Goal: Information Seeking & Learning: Learn about a topic

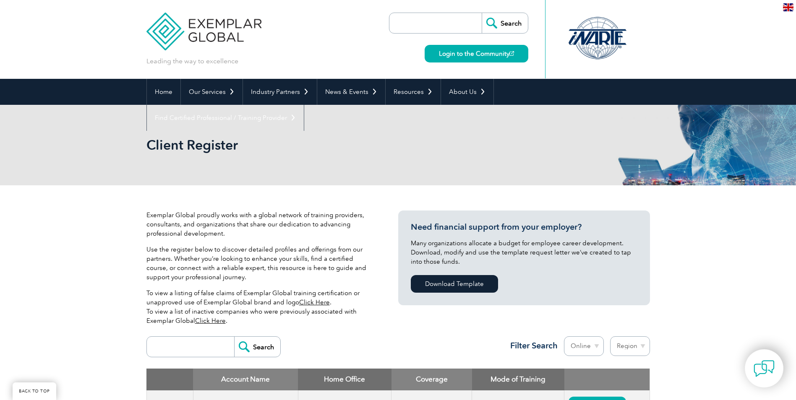
select select "[GEOGRAPHIC_DATA]"
select select "Online"
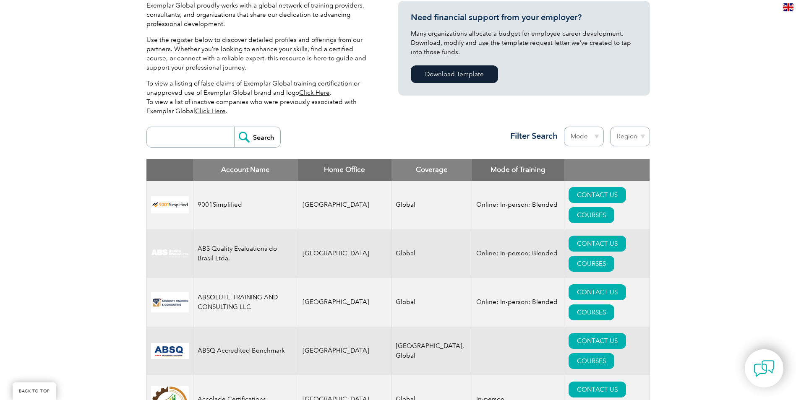
click at [590, 127] on select "Mode Online In-person Blended" at bounding box center [584, 137] width 40 height 20
select select "Online"
click at [564, 127] on select "Mode Online In-person Blended" at bounding box center [584, 137] width 40 height 20
click at [619, 127] on select "Region Australia Bahrain Bangladesh Brazil Canada Colombia Dominican Republic E…" at bounding box center [630, 137] width 40 height 20
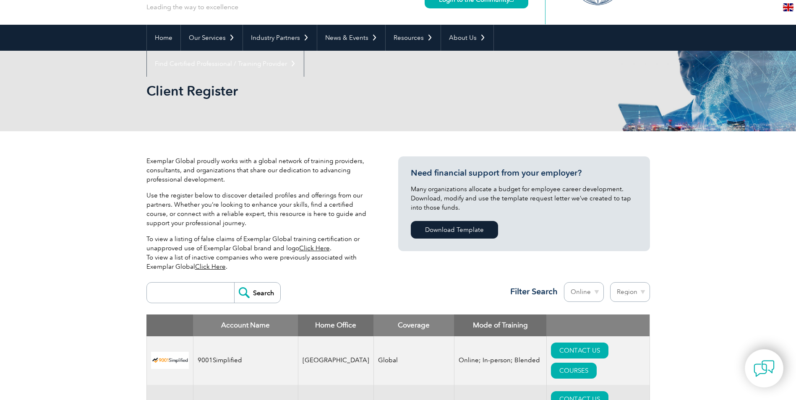
scroll to position [168, 0]
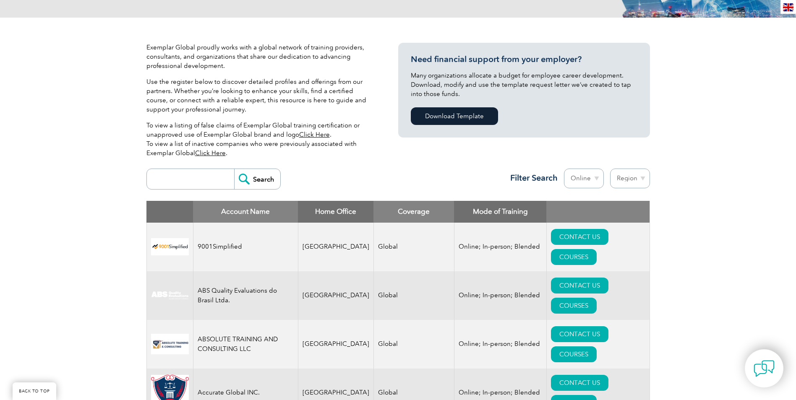
click at [632, 178] on select "Region Australia Bahrain Bangladesh Brazil Canada Colombia Dominican Republic E…" at bounding box center [630, 179] width 40 height 20
select select "[GEOGRAPHIC_DATA]"
click at [610, 169] on select "Region [GEOGRAPHIC_DATA] [GEOGRAPHIC_DATA] [GEOGRAPHIC_DATA] [GEOGRAPHIC_DATA] …" at bounding box center [630, 179] width 40 height 20
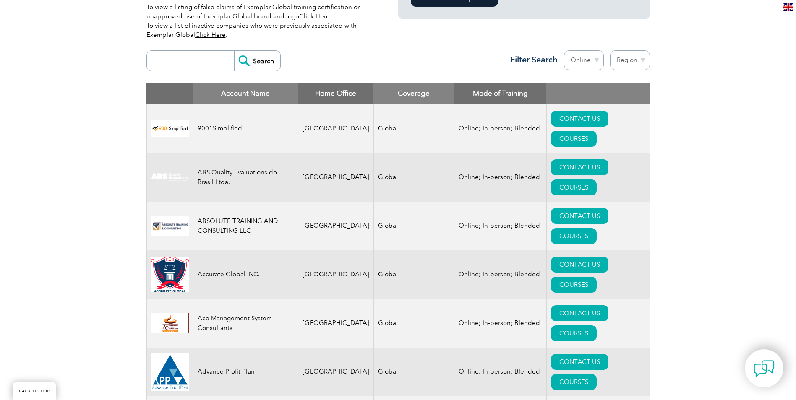
scroll to position [294, 0]
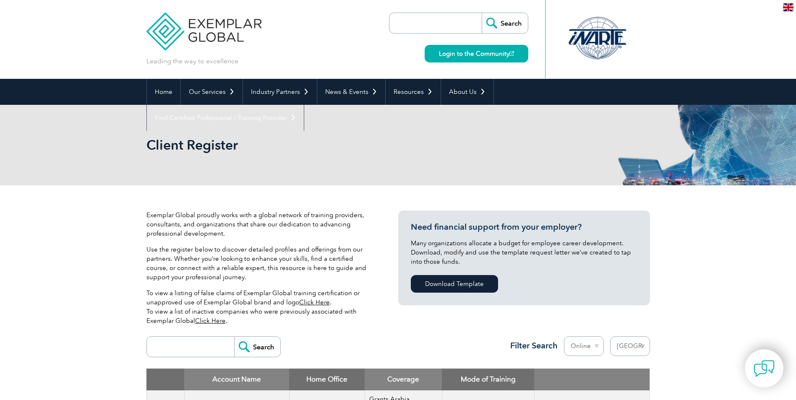
select select "[GEOGRAPHIC_DATA]"
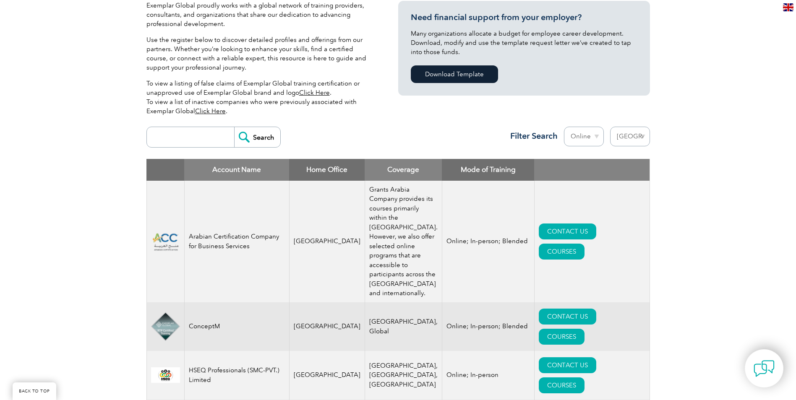
scroll to position [294, 0]
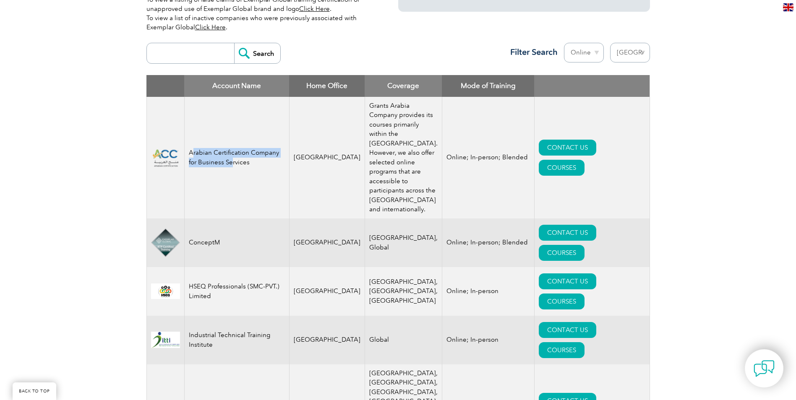
drag, startPoint x: 193, startPoint y: 135, endPoint x: 222, endPoint y: 149, distance: 31.3
click at [222, 149] on td "Arabian Certification Company for Business Services" at bounding box center [236, 158] width 105 height 122
drag, startPoint x: 222, startPoint y: 149, endPoint x: 230, endPoint y: 148, distance: 8.0
click at [230, 148] on td "Arabian Certification Company for Business Services" at bounding box center [236, 158] width 105 height 122
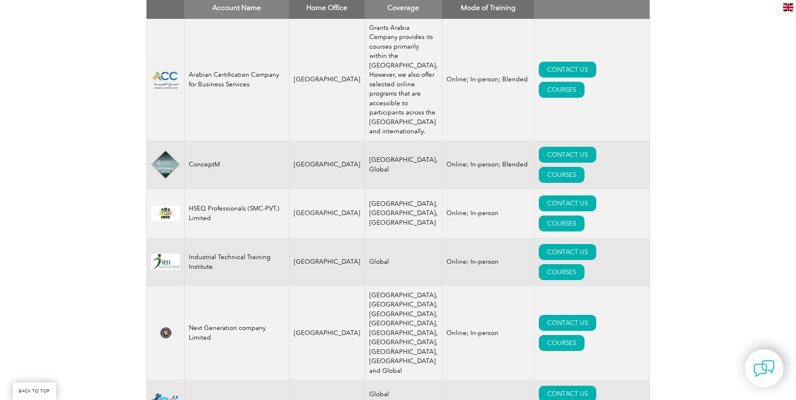
scroll to position [336, 0]
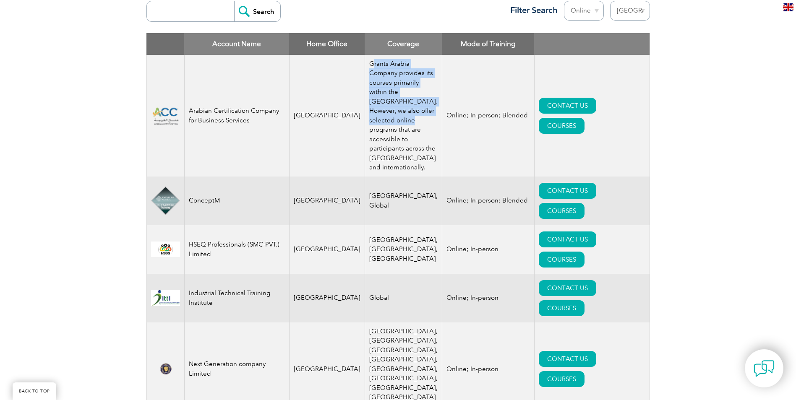
drag, startPoint x: 359, startPoint y: 44, endPoint x: 392, endPoint y: 106, distance: 70.6
click at [392, 106] on td "Grants Arabia Company provides its courses primarily within the [GEOGRAPHIC_DAT…" at bounding box center [403, 116] width 77 height 122
drag, startPoint x: 392, startPoint y: 106, endPoint x: 382, endPoint y: 70, distance: 37.8
click at [382, 70] on td "Grants Arabia Company provides its courses primarily within the [GEOGRAPHIC_DAT…" at bounding box center [403, 116] width 77 height 122
click at [366, 79] on td "Grants Arabia Company provides its courses primarily within the [GEOGRAPHIC_DAT…" at bounding box center [403, 116] width 77 height 122
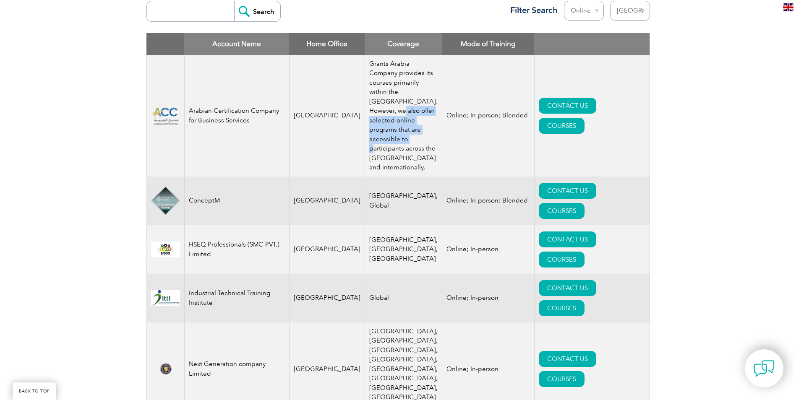
drag, startPoint x: 372, startPoint y: 89, endPoint x: 378, endPoint y: 125, distance: 36.6
click at [378, 125] on td "Grants Arabia Company provides its courses primarily within the [GEOGRAPHIC_DAT…" at bounding box center [403, 116] width 77 height 122
drag, startPoint x: 378, startPoint y: 125, endPoint x: 381, endPoint y: 135, distance: 10.9
click at [381, 135] on td "Grants Arabia Company provides its courses primarily within the [GEOGRAPHIC_DAT…" at bounding box center [403, 116] width 77 height 122
drag, startPoint x: 381, startPoint y: 135, endPoint x: 398, endPoint y: 144, distance: 19.3
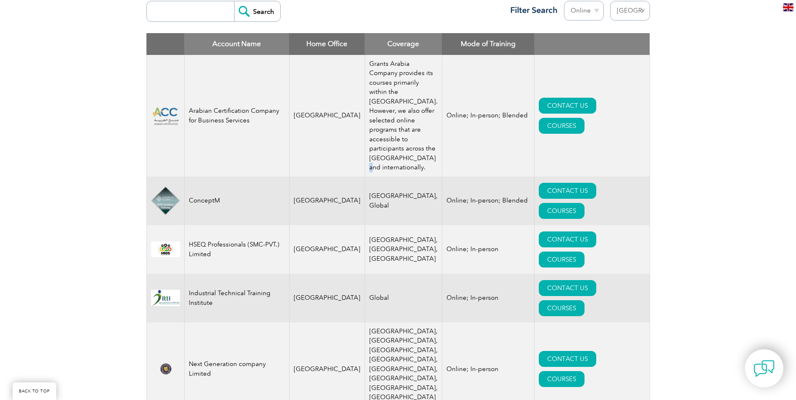
click at [398, 144] on td "Grants Arabia Company provides its courses primarily within the [GEOGRAPHIC_DAT…" at bounding box center [403, 116] width 77 height 122
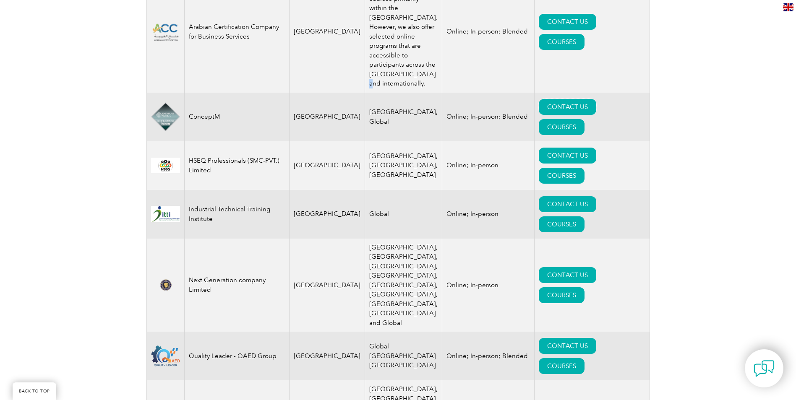
scroll to position [452, 0]
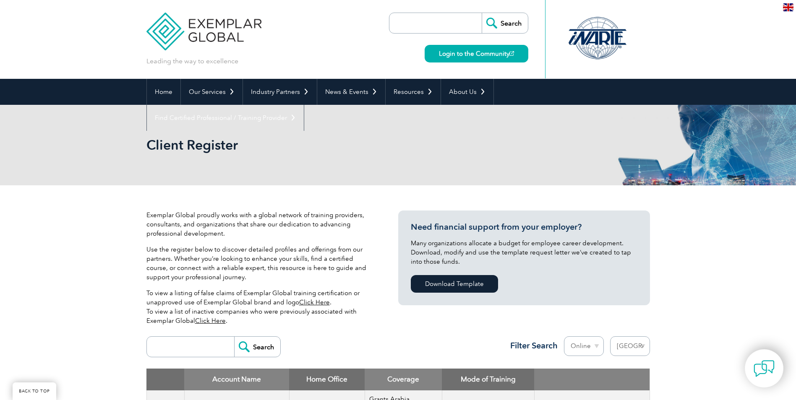
select select "[GEOGRAPHIC_DATA]"
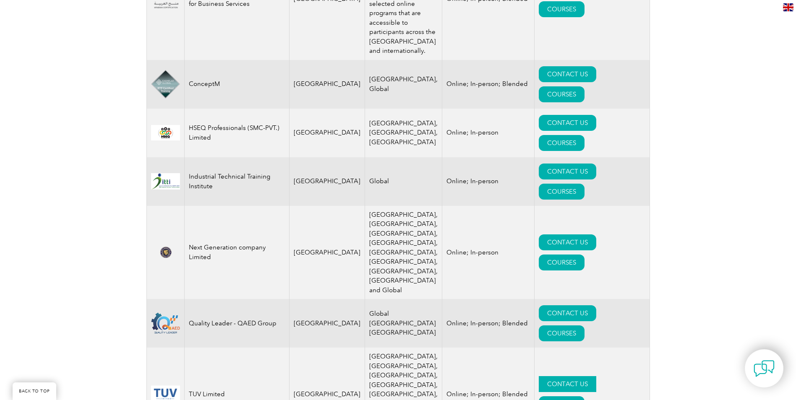
drag, startPoint x: 547, startPoint y: 152, endPoint x: 532, endPoint y: 320, distance: 169.0
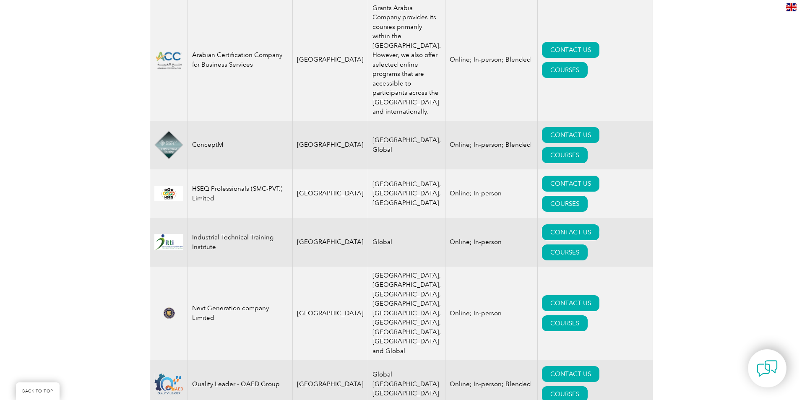
scroll to position [285, 0]
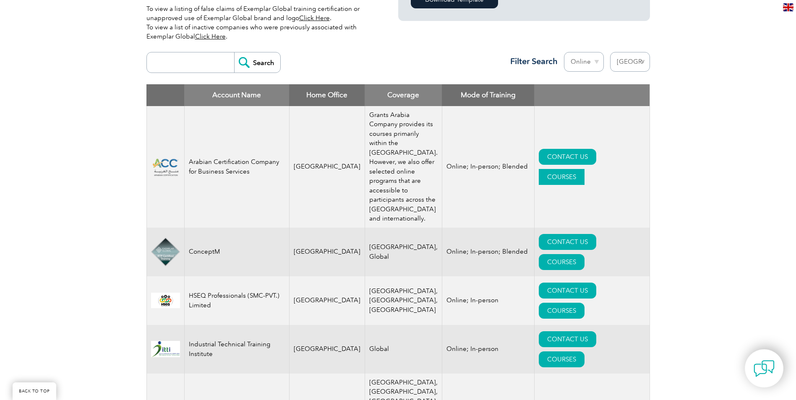
click at [585, 180] on link "COURSES" at bounding box center [562, 177] width 46 height 16
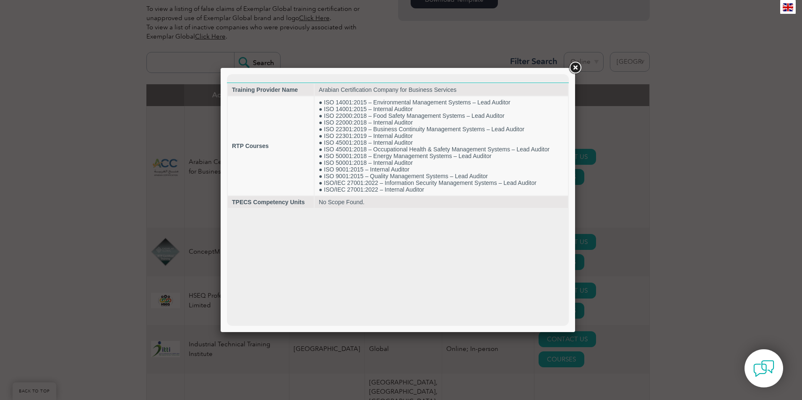
scroll to position [0, 0]
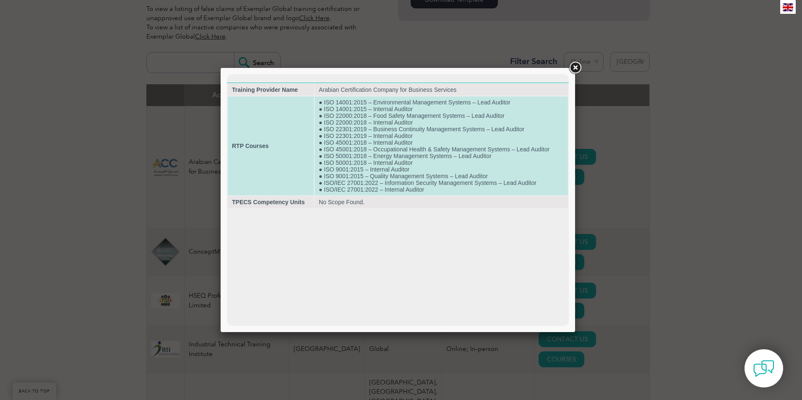
click at [357, 179] on td "● ISO 14001:2015 – Environmental Management Systems – Lead Auditor ● ISO 14001:…" at bounding box center [441, 146] width 253 height 99
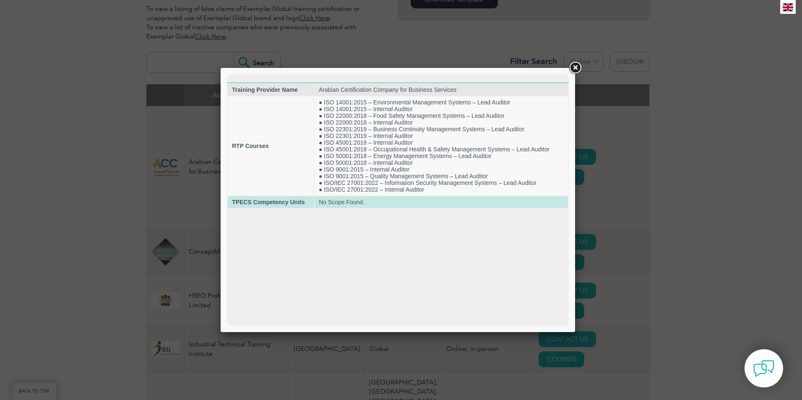
click at [291, 205] on strong "TPECS Competency Units" at bounding box center [268, 202] width 73 height 7
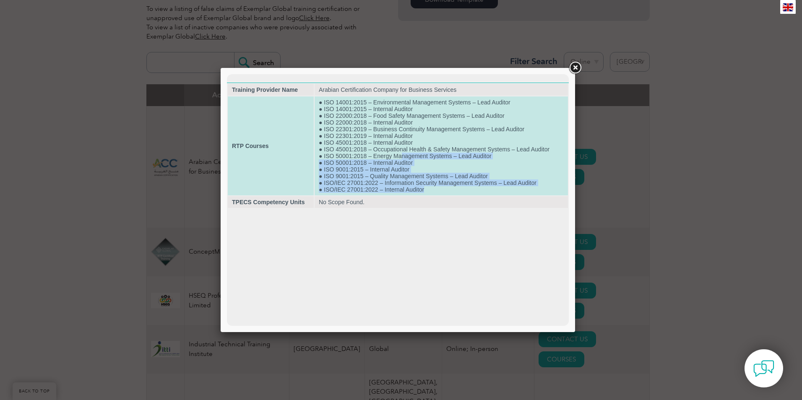
drag, startPoint x: 401, startPoint y: 154, endPoint x: 448, endPoint y: 186, distance: 57.0
click at [448, 186] on td "● ISO 14001:2015 – Environmental Management Systems – Lead Auditor ● ISO 14001:…" at bounding box center [441, 146] width 253 height 99
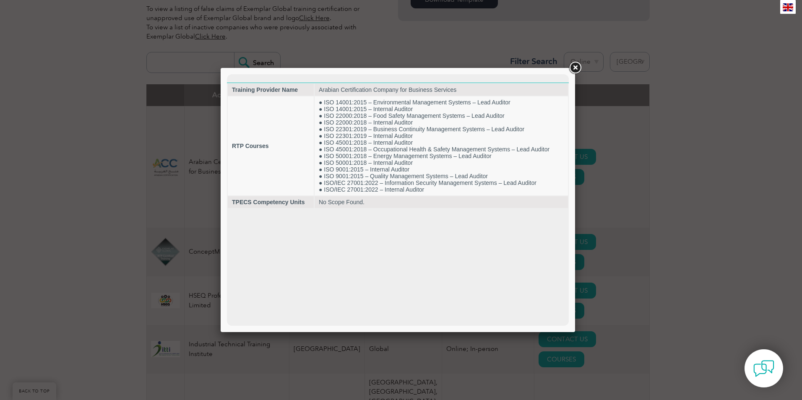
click at [577, 73] on link at bounding box center [575, 67] width 15 height 15
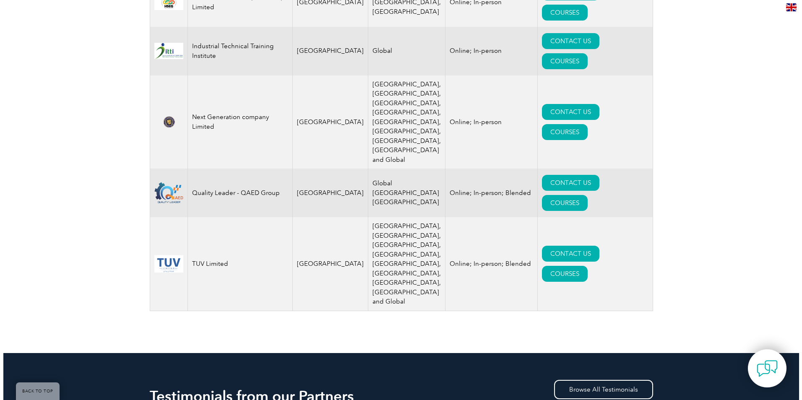
scroll to position [578, 0]
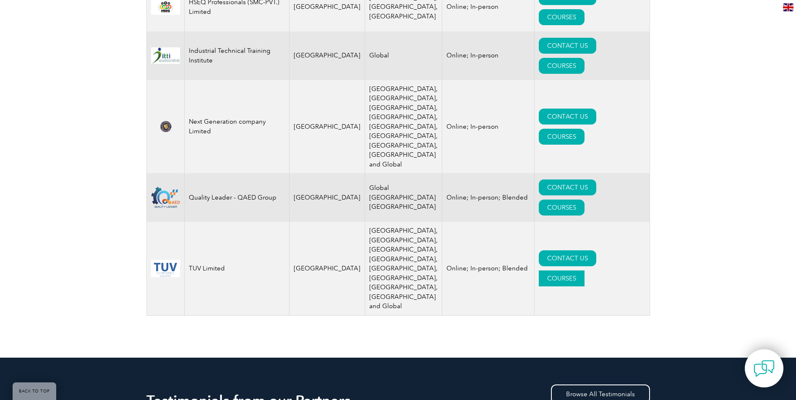
click at [585, 271] on link "COURSES" at bounding box center [562, 279] width 46 height 16
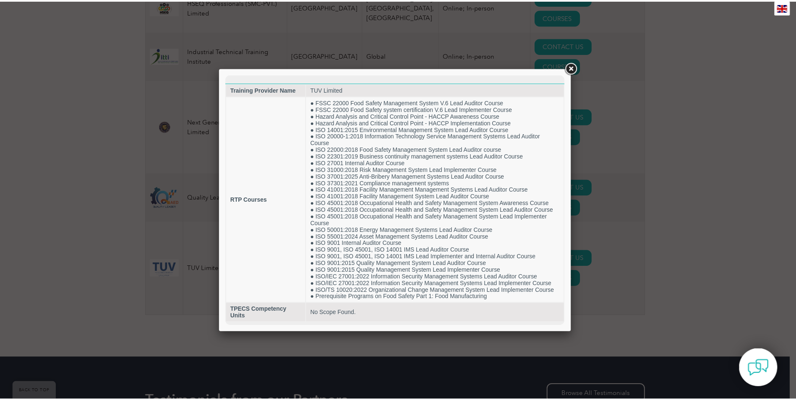
scroll to position [0, 0]
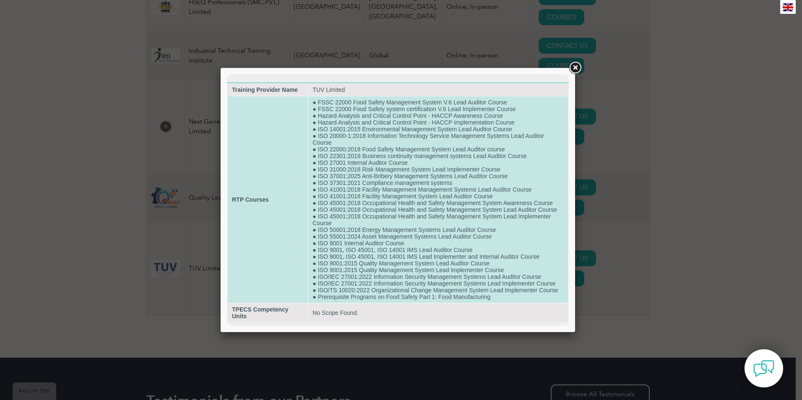
click at [391, 194] on td "● FSSC 22000 Food Safety Management System V.6 Lead Auditor Course ● FSSC 22000…" at bounding box center [438, 200] width 260 height 206
drag, startPoint x: 391, startPoint y: 194, endPoint x: 381, endPoint y: 235, distance: 42.4
click at [381, 235] on td "● FSSC 22000 Food Safety Management System V.6 Lead Auditor Course ● FSSC 22000…" at bounding box center [438, 200] width 260 height 206
drag, startPoint x: 357, startPoint y: 267, endPoint x: 407, endPoint y: 269, distance: 49.6
click at [407, 269] on td "● FSSC 22000 Food Safety Management System V.6 Lead Auditor Course ● FSSC 22000…" at bounding box center [438, 200] width 260 height 206
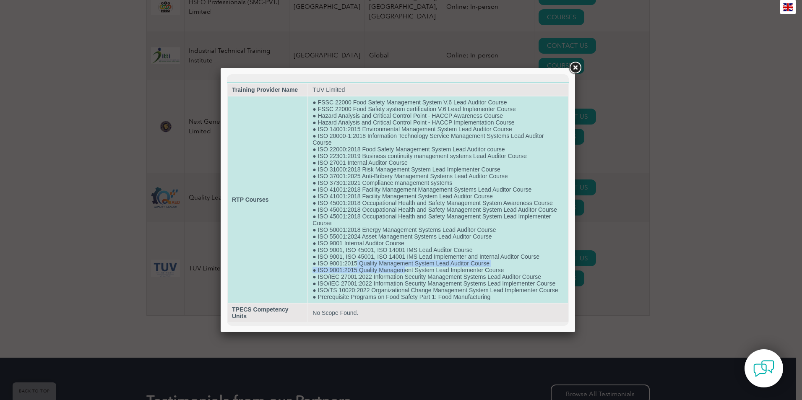
click at [395, 181] on td "● FSSC 22000 Food Safety Management System V.6 Lead Auditor Course ● FSSC 22000…" at bounding box center [438, 200] width 260 height 206
drag, startPoint x: 377, startPoint y: 170, endPoint x: 439, endPoint y: 178, distance: 63.1
click at [439, 178] on td "● FSSC 22000 Food Safety Management System V.6 Lead Auditor Course ● FSSC 22000…" at bounding box center [438, 200] width 260 height 206
drag, startPoint x: 439, startPoint y: 178, endPoint x: 415, endPoint y: 184, distance: 24.9
click at [413, 184] on td "● FSSC 22000 Food Safety Management System V.6 Lead Auditor Course ● FSSC 22000…" at bounding box center [438, 200] width 260 height 206
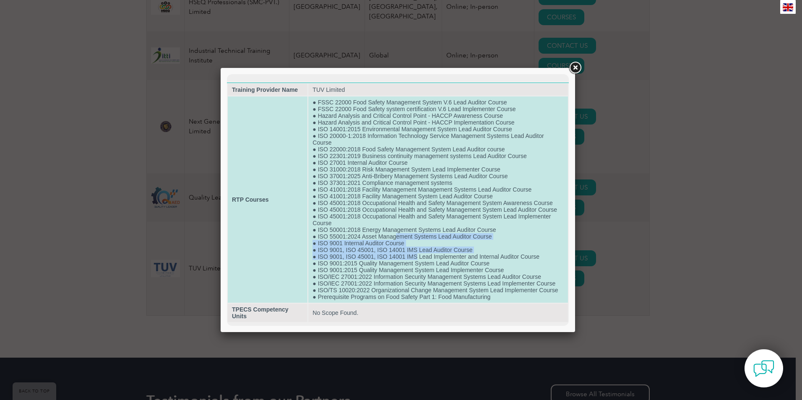
drag, startPoint x: 397, startPoint y: 233, endPoint x: 426, endPoint y: 262, distance: 40.4
click at [426, 262] on td "● FSSC 22000 Food Safety Management System V.6 Lead Auditor Course ● FSSC 22000…" at bounding box center [438, 200] width 260 height 206
drag, startPoint x: 426, startPoint y: 262, endPoint x: 444, endPoint y: 277, distance: 23.9
click at [444, 277] on td "● FSSC 22000 Food Safety Management System V.6 Lead Auditor Course ● FSSC 22000…" at bounding box center [438, 200] width 260 height 206
drag, startPoint x: 444, startPoint y: 277, endPoint x: 531, endPoint y: 131, distance: 169.6
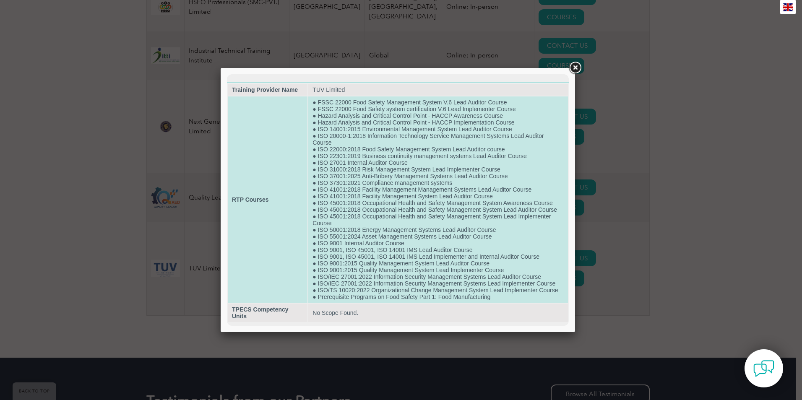
click at [518, 145] on td "● FSSC 22000 Food Safety Management System V.6 Lead Auditor Course ● FSSC 22000…" at bounding box center [438, 200] width 260 height 206
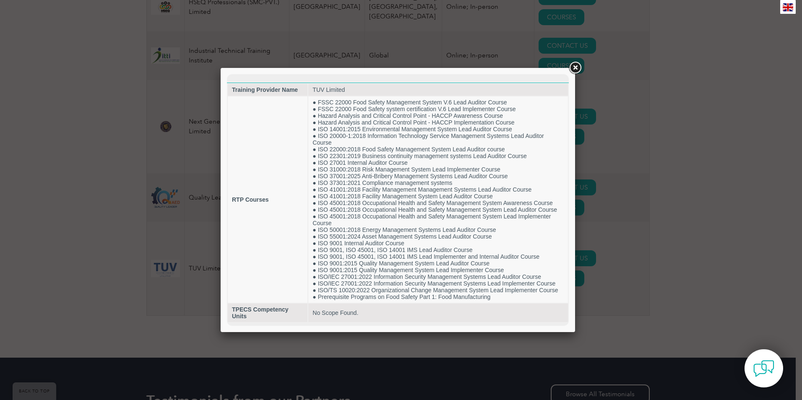
click at [574, 72] on link at bounding box center [575, 67] width 15 height 15
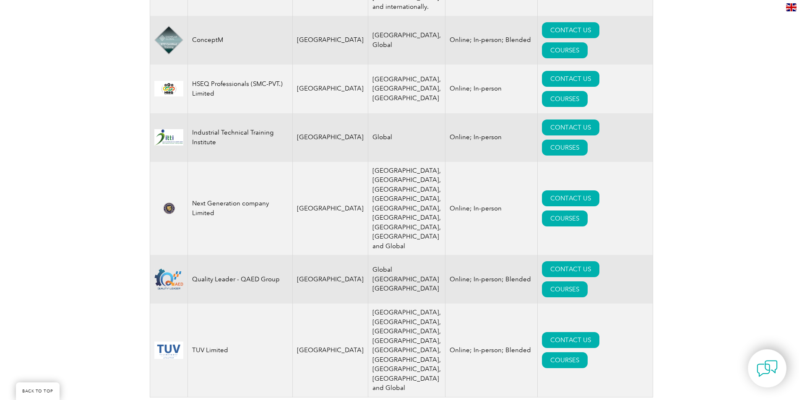
scroll to position [494, 0]
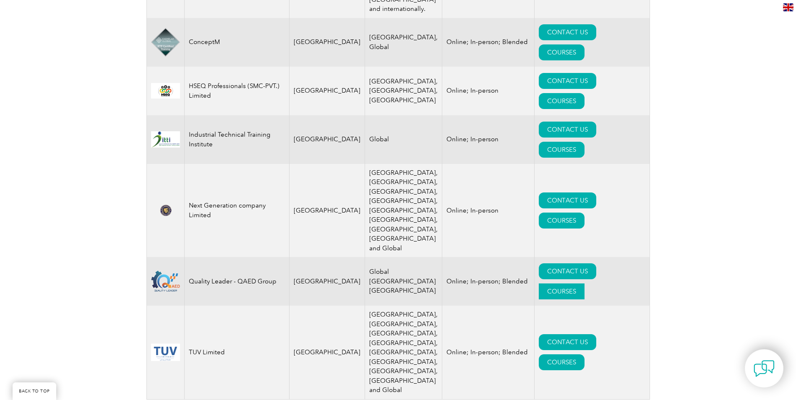
click at [585, 284] on link "COURSES" at bounding box center [562, 292] width 46 height 16
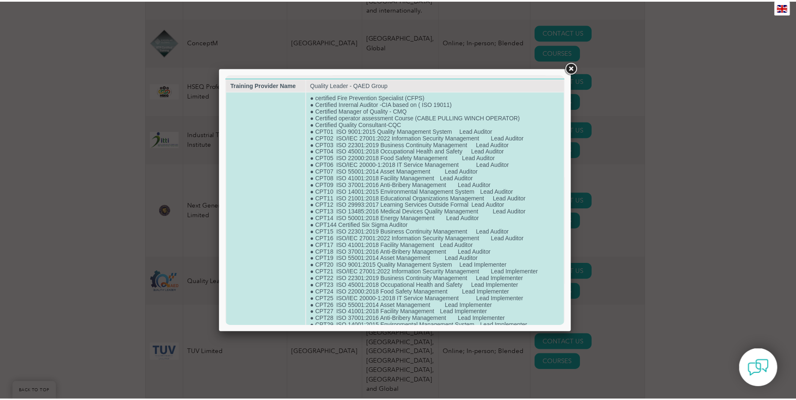
scroll to position [0, 0]
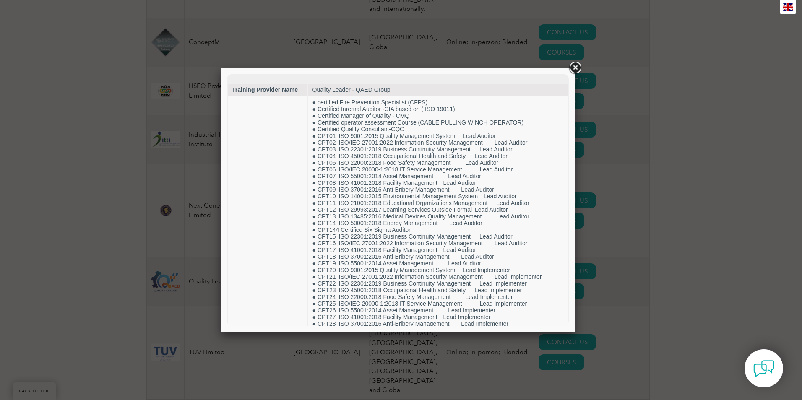
click at [576, 68] on link at bounding box center [575, 67] width 15 height 15
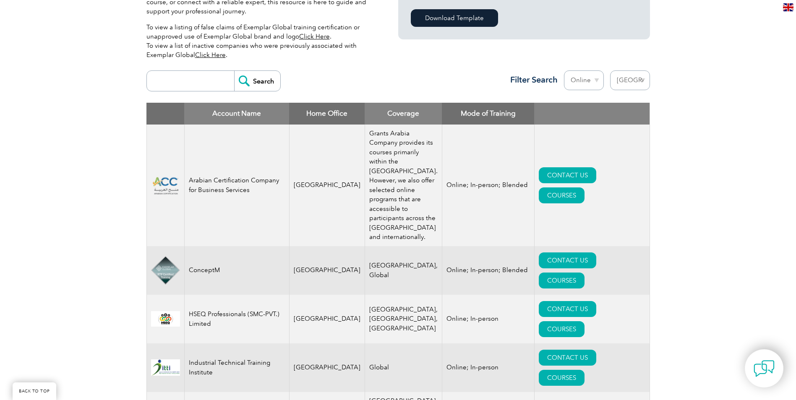
scroll to position [252, 0]
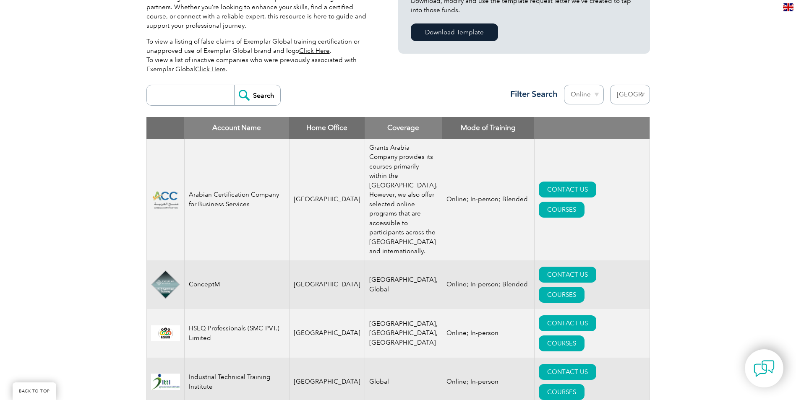
click at [618, 95] on select "Region Australia Bahrain Bangladesh Brazil Canada Colombia Dominican Republic E…" at bounding box center [630, 95] width 40 height 20
select select
click at [610, 85] on select "Region Australia Bahrain Bangladesh Brazil Canada Colombia Dominican Republic E…" at bounding box center [630, 95] width 40 height 20
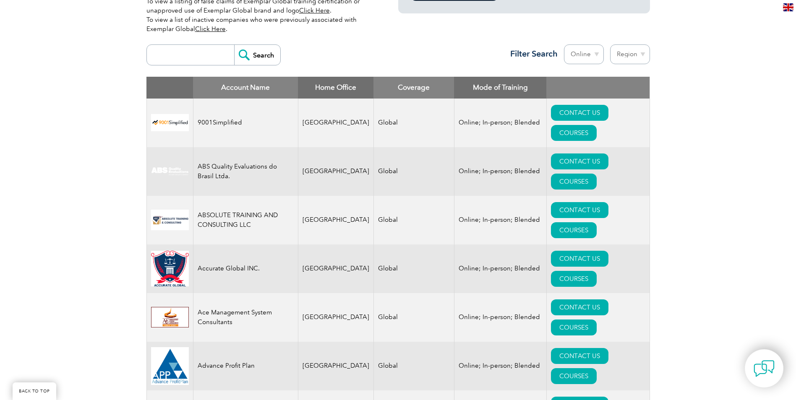
scroll to position [294, 0]
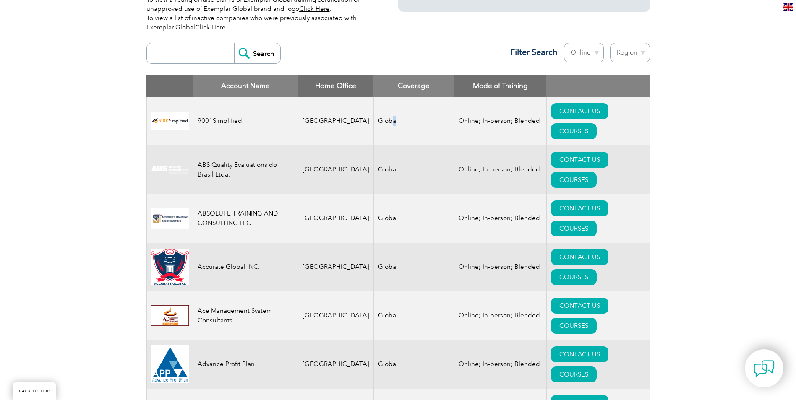
drag, startPoint x: 389, startPoint y: 112, endPoint x: 390, endPoint y: 117, distance: 5.3
click at [390, 117] on td "Global" at bounding box center [414, 121] width 81 height 49
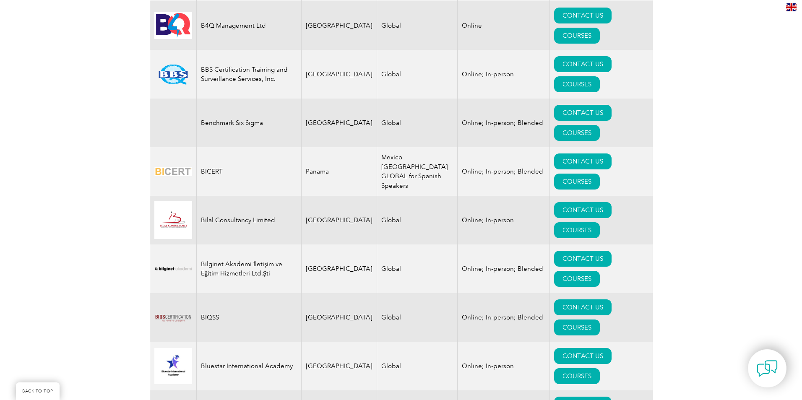
scroll to position [1385, 0]
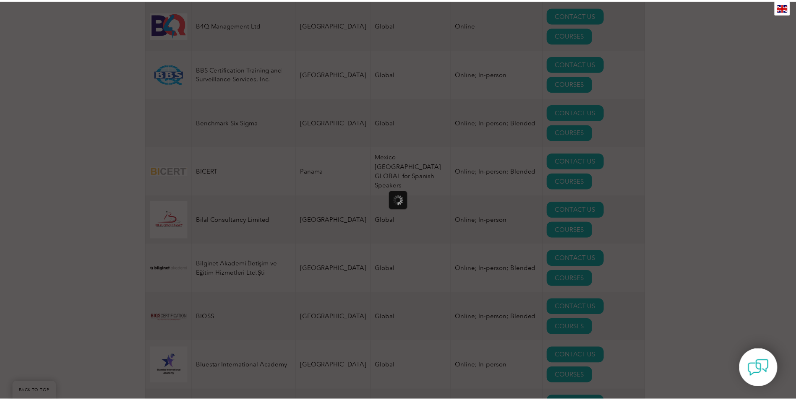
scroll to position [0, 0]
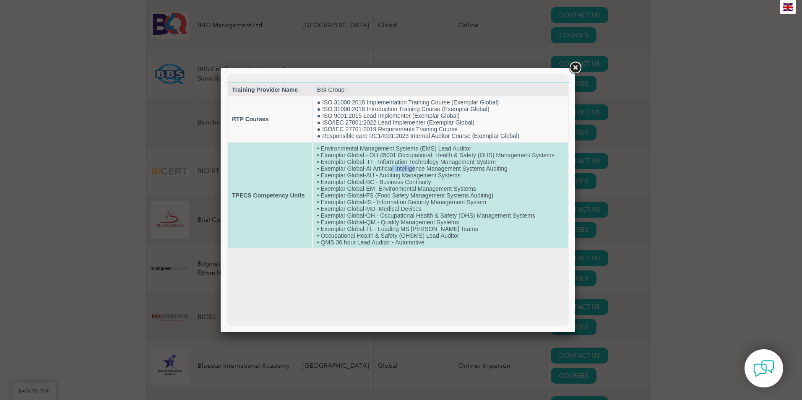
drag, startPoint x: 401, startPoint y: 172, endPoint x: 416, endPoint y: 165, distance: 16.5
click at [416, 165] on td "• Environmental Management Systems (EMS) Lead Auditor • Exemplar Global - OH 45…" at bounding box center [440, 196] width 255 height 106
drag, startPoint x: 416, startPoint y: 165, endPoint x: 400, endPoint y: 185, distance: 25.6
click at [400, 185] on td "• Environmental Management Systems (EMS) Lead Auditor • Exemplar Global - OH 45…" at bounding box center [440, 196] width 255 height 106
drag, startPoint x: 406, startPoint y: 216, endPoint x: 418, endPoint y: 222, distance: 13.7
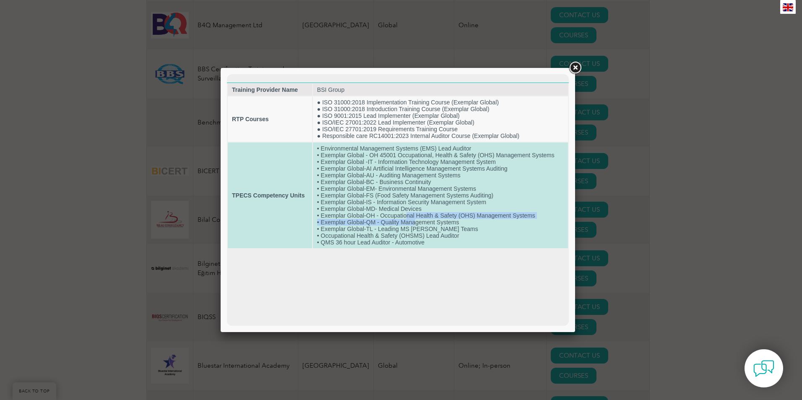
click at [418, 222] on td "• Environmental Management Systems (EMS) Lead Auditor • Exemplar Global - OH 45…" at bounding box center [440, 196] width 255 height 106
drag, startPoint x: 418, startPoint y: 222, endPoint x: 422, endPoint y: 236, distance: 14.4
click at [422, 236] on td "• Environmental Management Systems (EMS) Lead Auditor • Exemplar Global - OH 45…" at bounding box center [440, 196] width 255 height 106
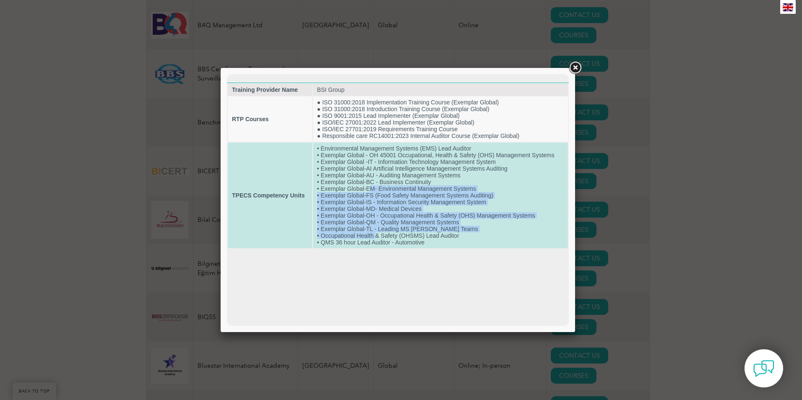
drag, startPoint x: 372, startPoint y: 196, endPoint x: 377, endPoint y: 235, distance: 39.7
click at [377, 235] on td "• Environmental Management Systems (EMS) Lead Auditor • Exemplar Global - OH 45…" at bounding box center [440, 196] width 255 height 106
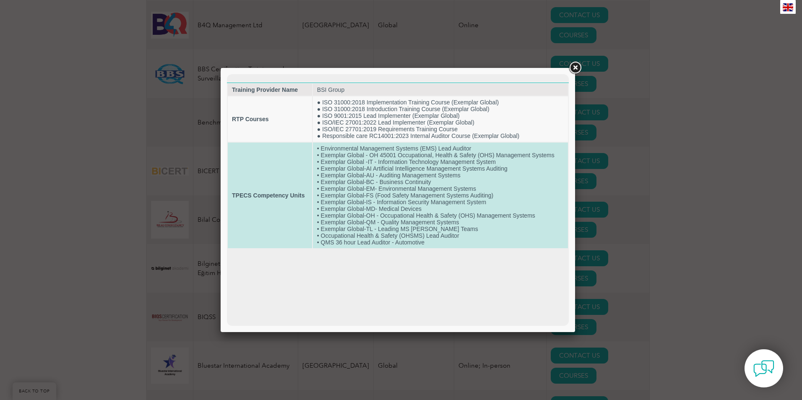
drag, startPoint x: 377, startPoint y: 235, endPoint x: 345, endPoint y: 144, distance: 96.6
click at [345, 144] on td "• Environmental Management Systems (EMS) Lead Auditor • Exemplar Global - OH 45…" at bounding box center [440, 196] width 255 height 106
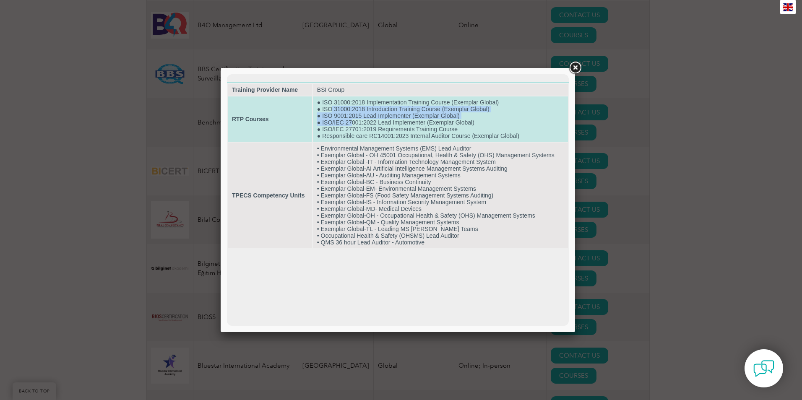
drag, startPoint x: 331, startPoint y: 106, endPoint x: 351, endPoint y: 121, distance: 25.4
click at [351, 121] on td "● ISO 31000:2018 Implementation Training Course (Exemplar Global) ● ISO 31000:2…" at bounding box center [440, 119] width 255 height 45
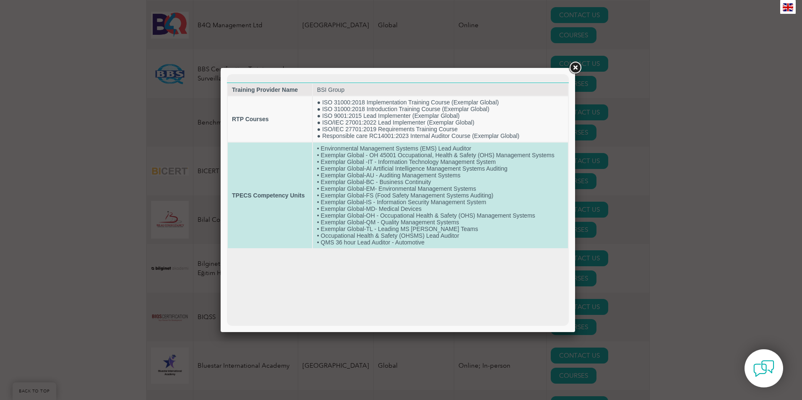
drag, startPoint x: 351, startPoint y: 121, endPoint x: 291, endPoint y: 181, distance: 84.6
click at [291, 181] on td "TPECS Competency Units" at bounding box center [270, 196] width 84 height 106
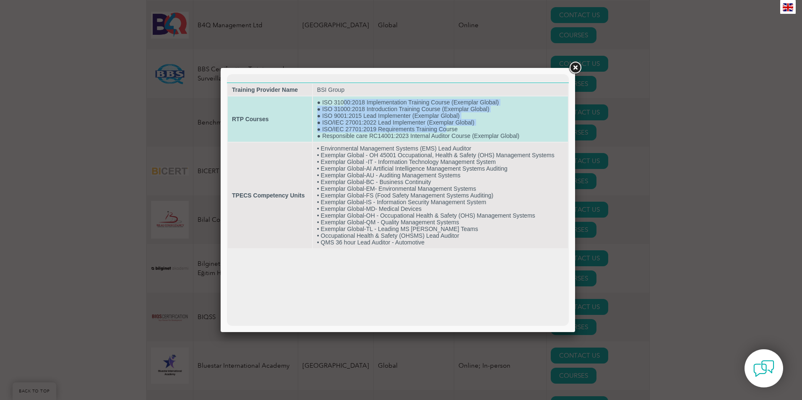
drag, startPoint x: 344, startPoint y: 104, endPoint x: 447, endPoint y: 128, distance: 106.3
click at [447, 128] on td "● ISO 31000:2018 Implementation Training Course (Exemplar Global) ● ISO 31000:2…" at bounding box center [440, 119] width 255 height 45
drag, startPoint x: 447, startPoint y: 128, endPoint x: 406, endPoint y: 132, distance: 41.3
click at [406, 132] on td "● ISO 31000:2018 Implementation Training Course (Exemplar Global) ● ISO 31000:2…" at bounding box center [440, 119] width 255 height 45
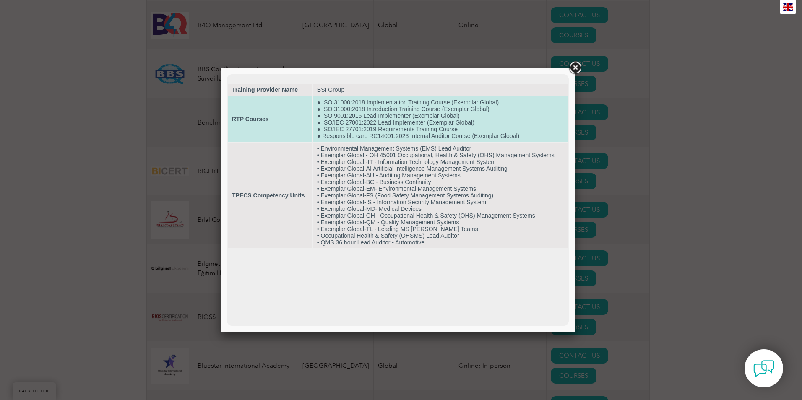
click at [438, 140] on td "● ISO 31000:2018 Implementation Training Course (Exemplar Global) ● ISO 31000:2…" at bounding box center [440, 119] width 255 height 45
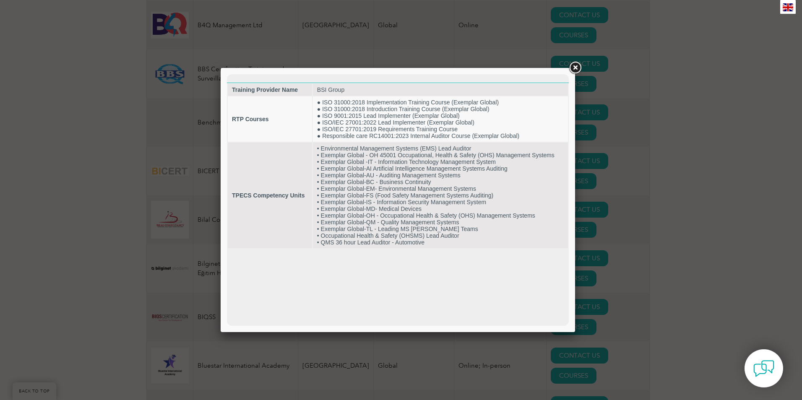
click at [578, 65] on link at bounding box center [575, 67] width 15 height 15
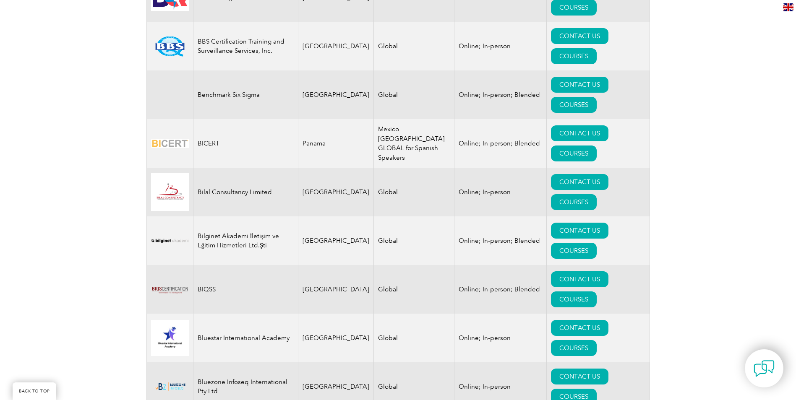
scroll to position [1427, 0]
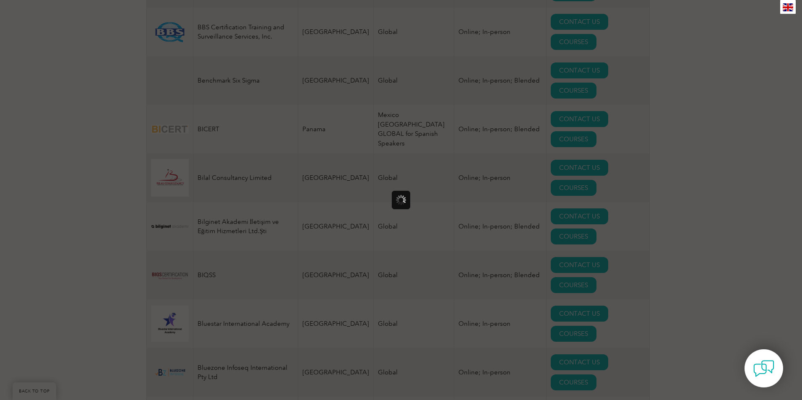
click at [649, 149] on div at bounding box center [401, 200] width 802 height 400
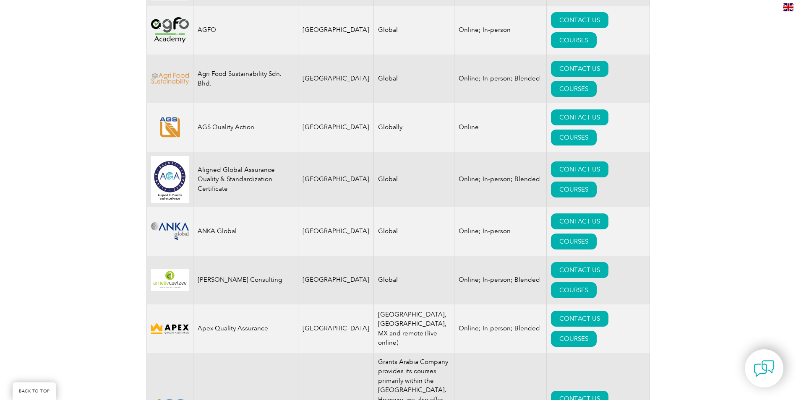
scroll to position [672, 0]
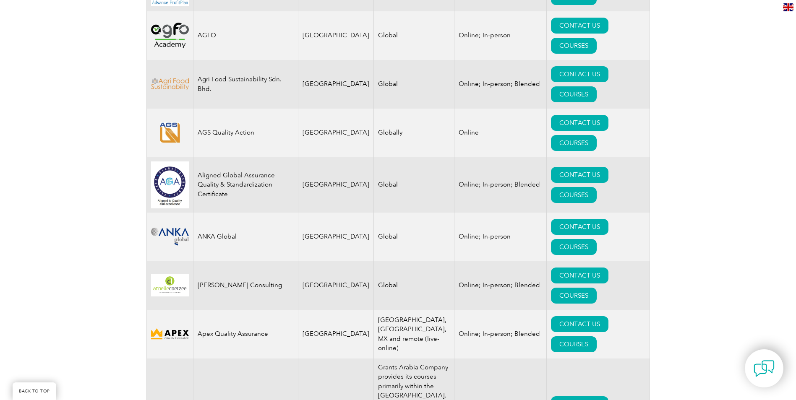
copy td "Arabian Certification Company for Business Ser"
copy td "Arabian Certification Company for Business Services"
drag, startPoint x: 201, startPoint y: 237, endPoint x: 277, endPoint y: 251, distance: 77.7
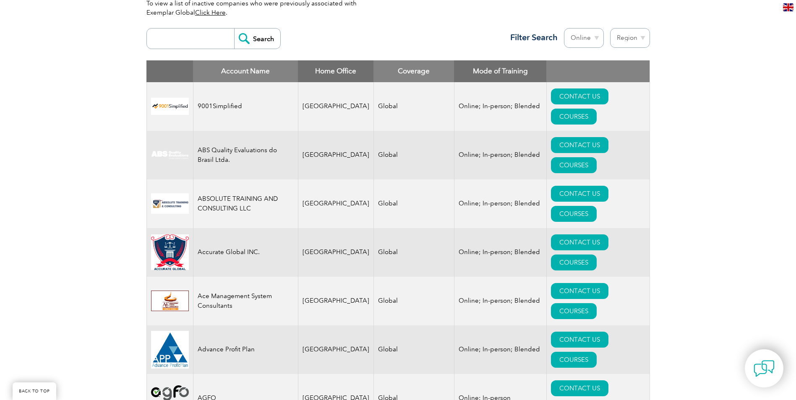
scroll to position [294, 0]
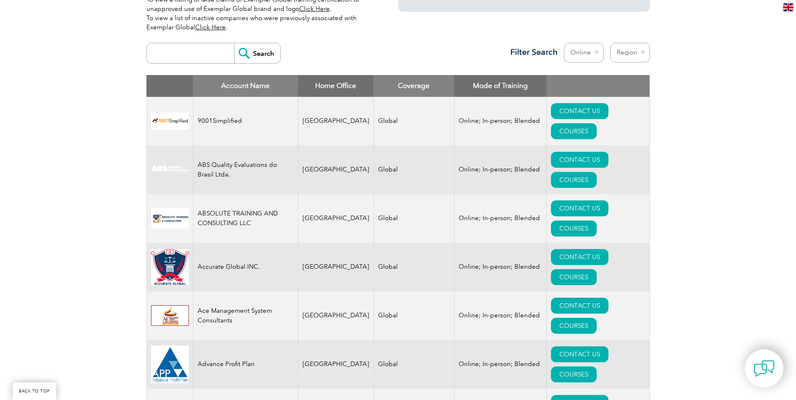
click at [199, 110] on td "9001Simplified" at bounding box center [245, 121] width 105 height 49
copy td "9001Simplified"
drag, startPoint x: 198, startPoint y: 110, endPoint x: 245, endPoint y: 110, distance: 47.4
click at [245, 110] on td "9001Simplified" at bounding box center [245, 121] width 105 height 49
